Goal: Find specific page/section: Find specific page/section

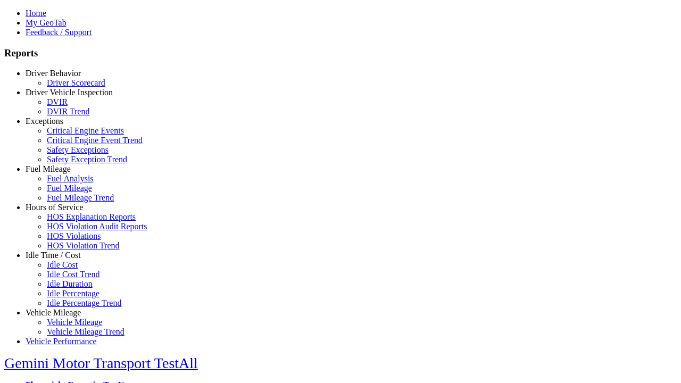
click at [61, 212] on link "Hours of Service" at bounding box center [54, 207] width 57 height 9
click at [69, 221] on link "HOS Explanation Reports" at bounding box center [91, 216] width 89 height 9
